Goal: Register for event/course

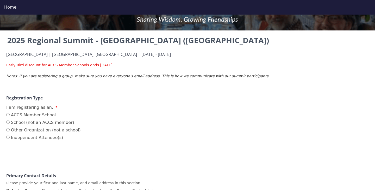
scroll to position [45, 0]
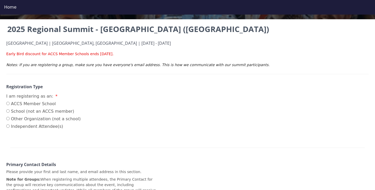
click at [45, 103] on label "ACCS Member School" at bounding box center [43, 104] width 75 height 6
click at [10, 103] on input "ACCS Member School" at bounding box center [7, 103] width 3 height 3
radio input "true"
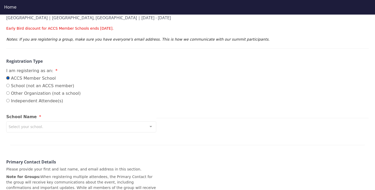
scroll to position [71, 0]
click at [57, 125] on div "Select your school." at bounding box center [81, 126] width 150 height 11
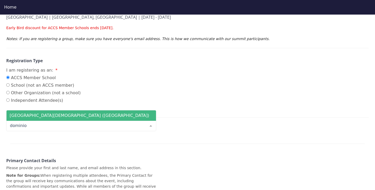
type input "dominion"
click at [67, 116] on span "[GEOGRAPHIC_DATA][DEMOGRAPHIC_DATA] ([GEOGRAPHIC_DATA])" at bounding box center [80, 115] width 140 height 5
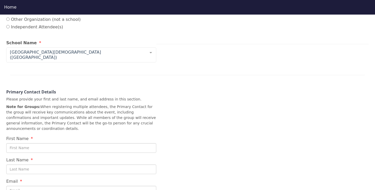
scroll to position [158, 0]
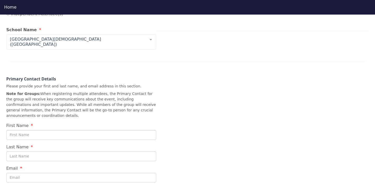
click at [52, 130] on input "First Name" at bounding box center [81, 135] width 150 height 10
type input "[PERSON_NAME]"
type input "Ro"
type input "[PERSON_NAME]"
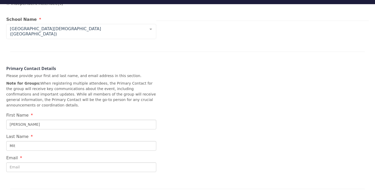
scroll to position [13, 0]
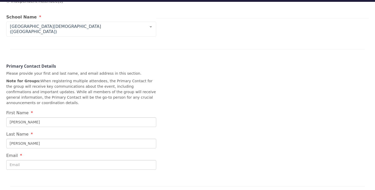
type input "[PERSON_NAME]"
type input "mmitche"
type input "[PERSON_NAME]"
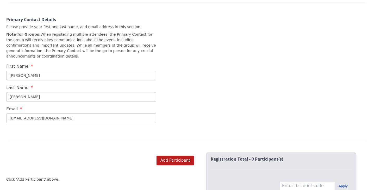
scroll to position [217, 0]
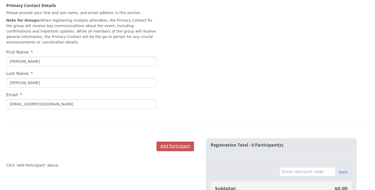
type input "[EMAIL_ADDRESS][DOMAIN_NAME]"
click at [169, 142] on button "Add Participant" at bounding box center [176, 147] width 38 height 10
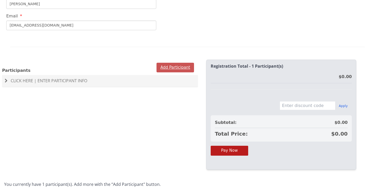
scroll to position [296, 0]
click at [51, 78] on span "Click Here | Enter Participant Info" at bounding box center [49, 81] width 77 height 6
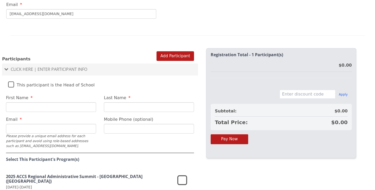
scroll to position [309, 0]
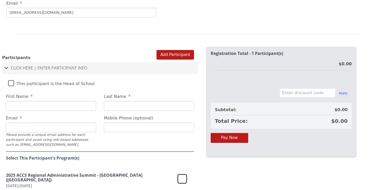
click at [52, 102] on input "First Name" at bounding box center [51, 106] width 90 height 10
type input "Mar"
type input "[PERSON_NAME]"
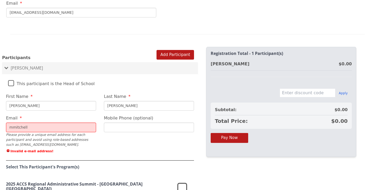
type input "mmitchella"
type input "w"
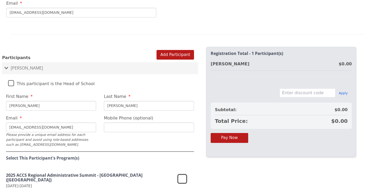
type input "[EMAIL_ADDRESS][DOMAIN_NAME]"
click at [111, 123] on input "Mobile Phone (optional)" at bounding box center [149, 128] width 90 height 10
click at [70, 152] on div "Select This Participant's Program(s)" at bounding box center [100, 156] width 188 height 9
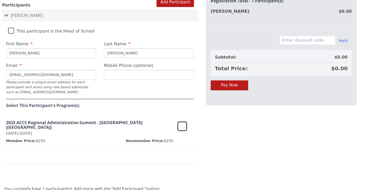
scroll to position [362, 0]
click at [177, 123] on div "2025 ACCS Regional Administrative Summit - [GEOGRAPHIC_DATA] ([GEOGRAPHIC_DATA]…" at bounding box center [100, 133] width 188 height 34
click at [184, 122] on icon at bounding box center [183, 126] width 10 height 13
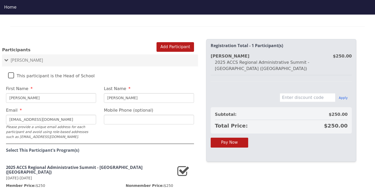
scroll to position [330, 0]
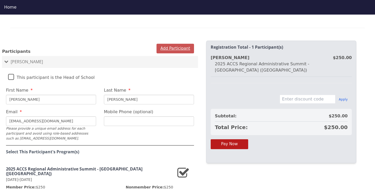
click at [166, 45] on button "Add Participant" at bounding box center [176, 49] width 38 height 10
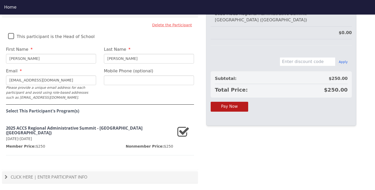
scroll to position [384, 0]
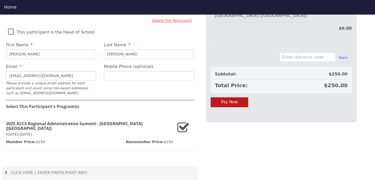
click at [60, 170] on span "Click Here | Enter Participant Info" at bounding box center [49, 173] width 77 height 6
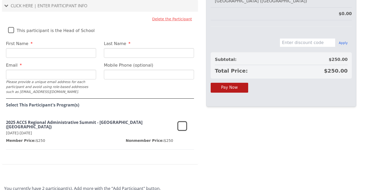
scroll to position [0, 0]
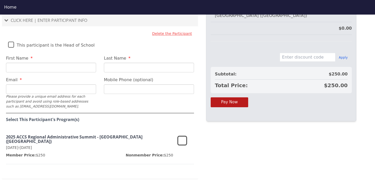
click at [50, 63] on input "First Name" at bounding box center [51, 68] width 90 height 10
type input "[PERSON_NAME] [PERSON_NAME]"
type input "[PERSON_NAME]"
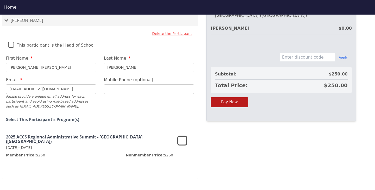
type input "[EMAIL_ADDRESS][DOMAIN_NAME]"
click at [181, 136] on icon at bounding box center [183, 141] width 10 height 13
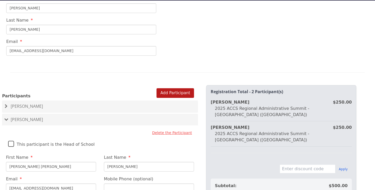
scroll to position [267, 0]
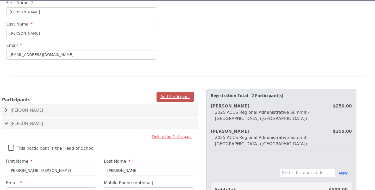
click at [168, 92] on button "Add Participant" at bounding box center [176, 97] width 38 height 10
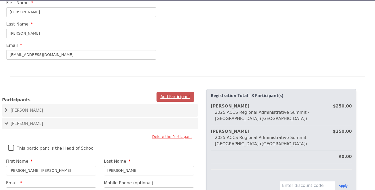
click at [177, 93] on button "Add Participant" at bounding box center [176, 97] width 38 height 10
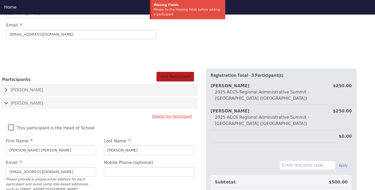
scroll to position [313, 0]
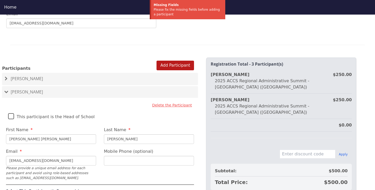
click at [57, 135] on input "[PERSON_NAME] [PERSON_NAME]" at bounding box center [51, 140] width 90 height 10
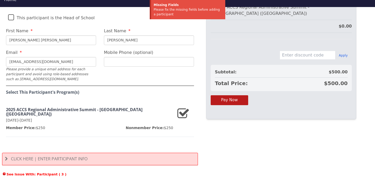
scroll to position [9, 0]
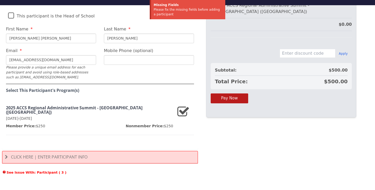
click at [78, 106] on h3 "2025 ACCS Regional Administrative Summit - [GEOGRAPHIC_DATA] ([GEOGRAPHIC_DATA])" at bounding box center [89, 110] width 167 height 9
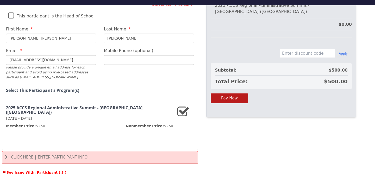
click at [32, 154] on span "Click Here | Enter Participant Info" at bounding box center [49, 157] width 77 height 6
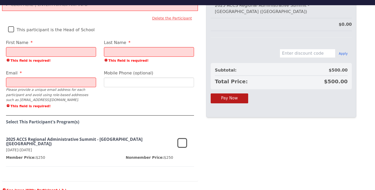
click at [49, 47] on input "First Name" at bounding box center [51, 52] width 90 height 10
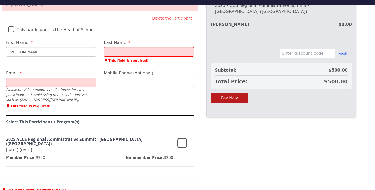
type input "[PERSON_NAME]"
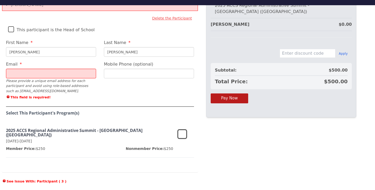
type input "[PERSON_NAME]"
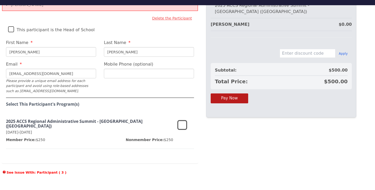
type input "[EMAIL_ADDRESS][DOMAIN_NAME]"
click at [182, 121] on icon at bounding box center [183, 125] width 10 height 13
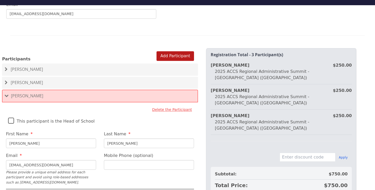
scroll to position [301, 0]
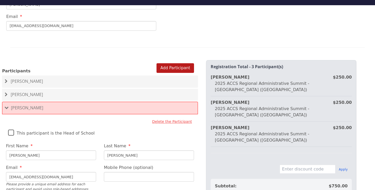
click at [10, 106] on h4 "[PERSON_NAME]" at bounding box center [100, 108] width 190 height 5
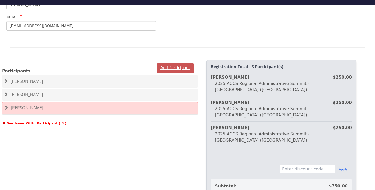
click at [173, 63] on button "Add Participant" at bounding box center [176, 68] width 38 height 10
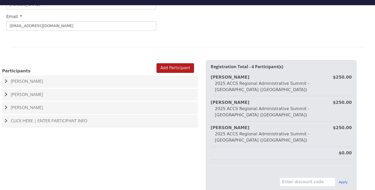
click at [77, 118] on span "Click Here | Enter Participant Info" at bounding box center [49, 121] width 77 height 6
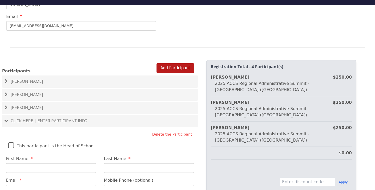
click at [55, 163] on input "First Name" at bounding box center [51, 168] width 90 height 10
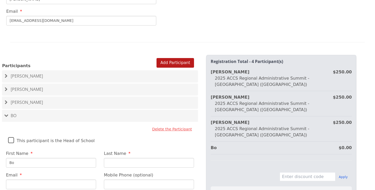
scroll to position [15, 0]
type input "[PERSON_NAME]"
type input "[GEOGRAPHIC_DATA]"
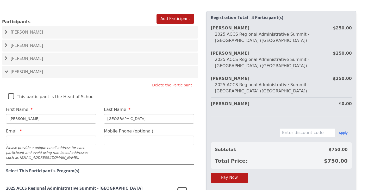
scroll to position [345, 0]
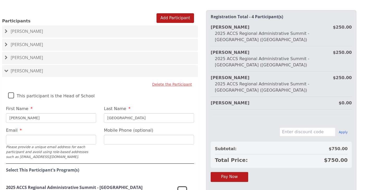
paste input ""[EMAIL_ADDRESS][DOMAIN_NAME]" <[EMAIL_ADDRESS][DOMAIN_NAME]>"
type input "[EMAIL_ADDRESS][DOMAIN_NAME]"
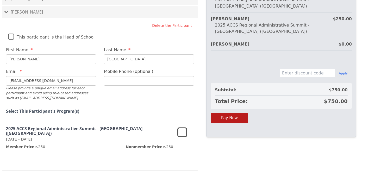
scroll to position [405, 0]
click at [182, 126] on icon at bounding box center [183, 132] width 10 height 13
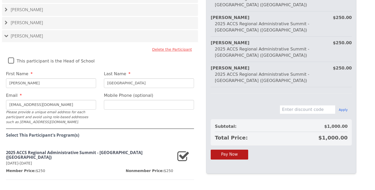
scroll to position [411, 0]
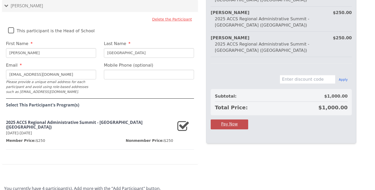
click at [224, 120] on button "Pay Now" at bounding box center [230, 125] width 38 height 10
